Goal: Transaction & Acquisition: Purchase product/service

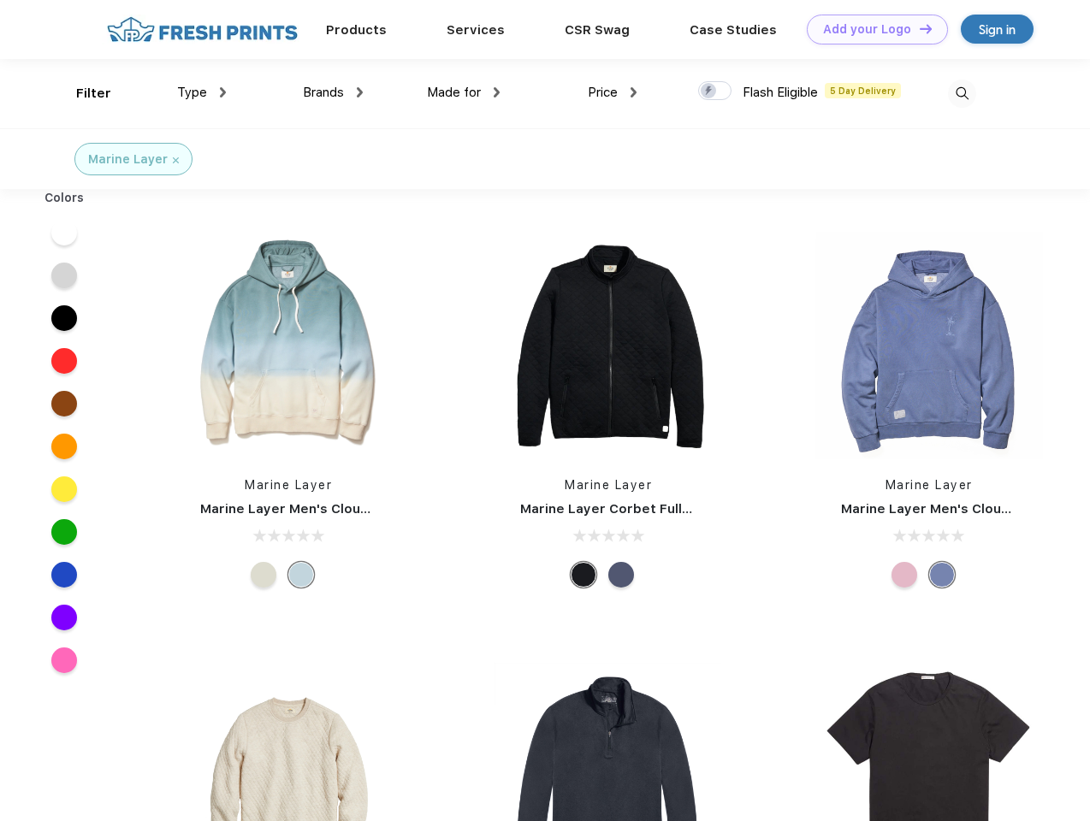
click at [871, 29] on link "Add your Logo Design Tool" at bounding box center [877, 30] width 141 height 30
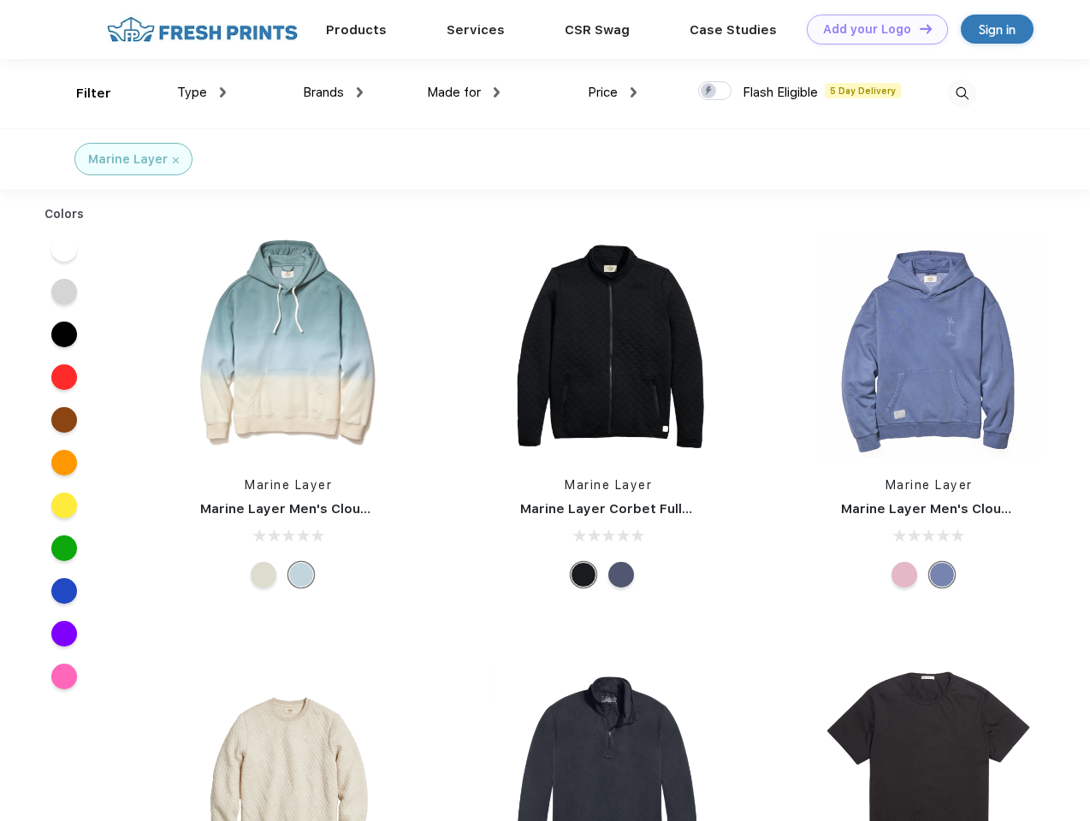
click at [0, 0] on div "Design Tool" at bounding box center [0, 0] width 0 height 0
click at [918, 28] on link "Add your Logo Design Tool" at bounding box center [877, 30] width 141 height 30
click at [82, 93] on div "Filter" at bounding box center [93, 94] width 35 height 20
click at [202, 92] on span "Type" at bounding box center [192, 92] width 30 height 15
click at [333, 92] on span "Brands" at bounding box center [323, 92] width 41 height 15
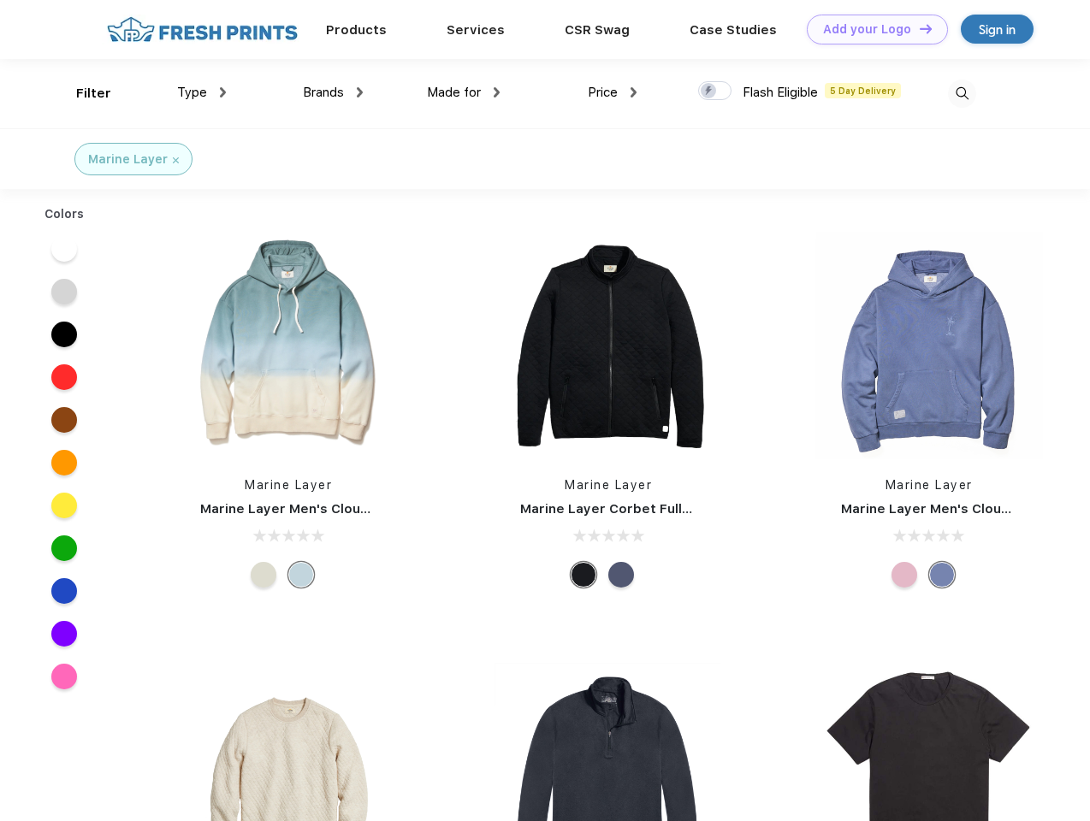
click at [464, 92] on span "Made for" at bounding box center [454, 92] width 54 height 15
click at [612, 92] on span "Price" at bounding box center [603, 92] width 30 height 15
click at [715, 92] on div at bounding box center [714, 90] width 33 height 19
click at [709, 92] on input "checkbox" at bounding box center [703, 85] width 11 height 11
click at [961, 93] on img at bounding box center [962, 94] width 28 height 28
